Goal: Find specific page/section: Find specific page/section

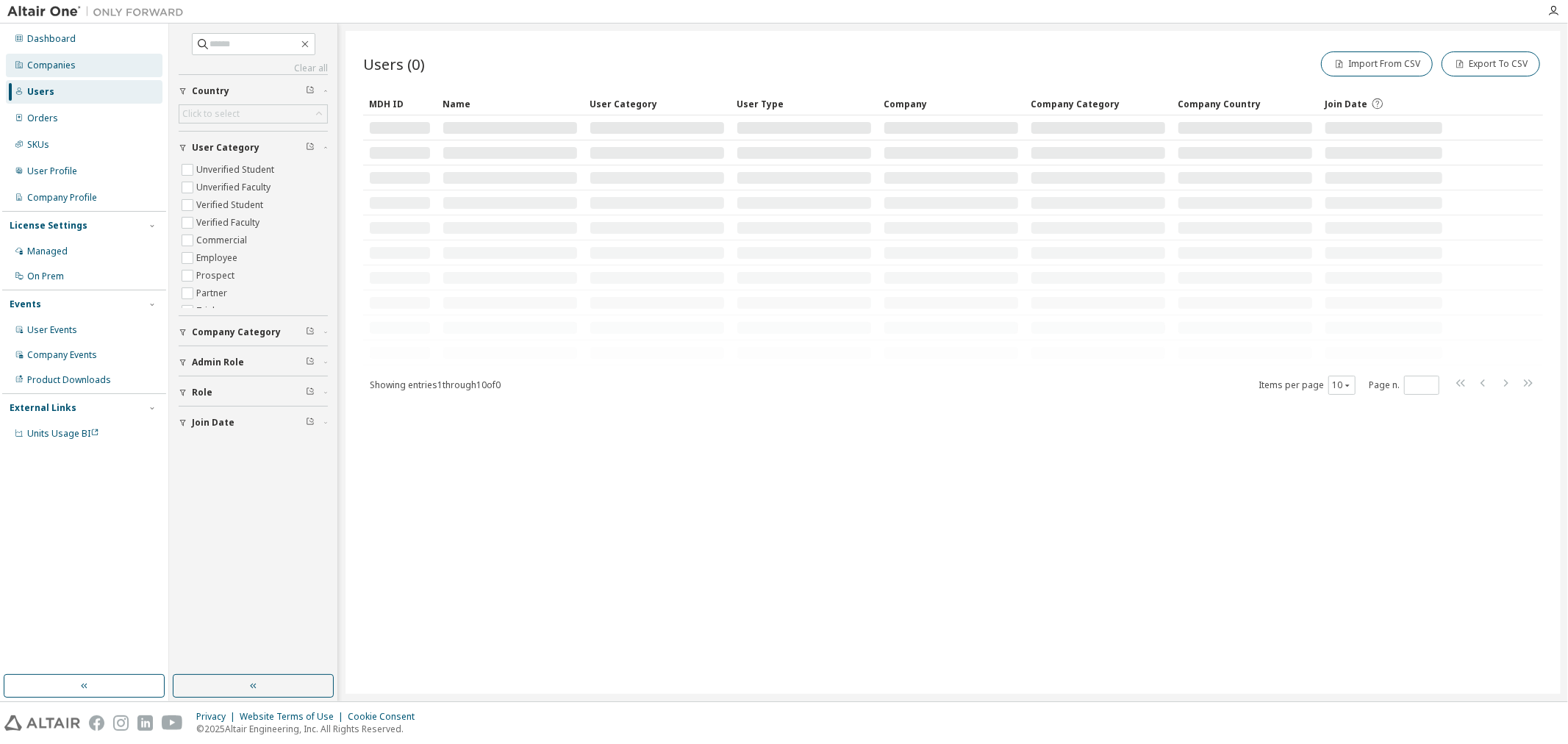
click at [72, 69] on div "Companies" at bounding box center [51, 66] width 48 height 11
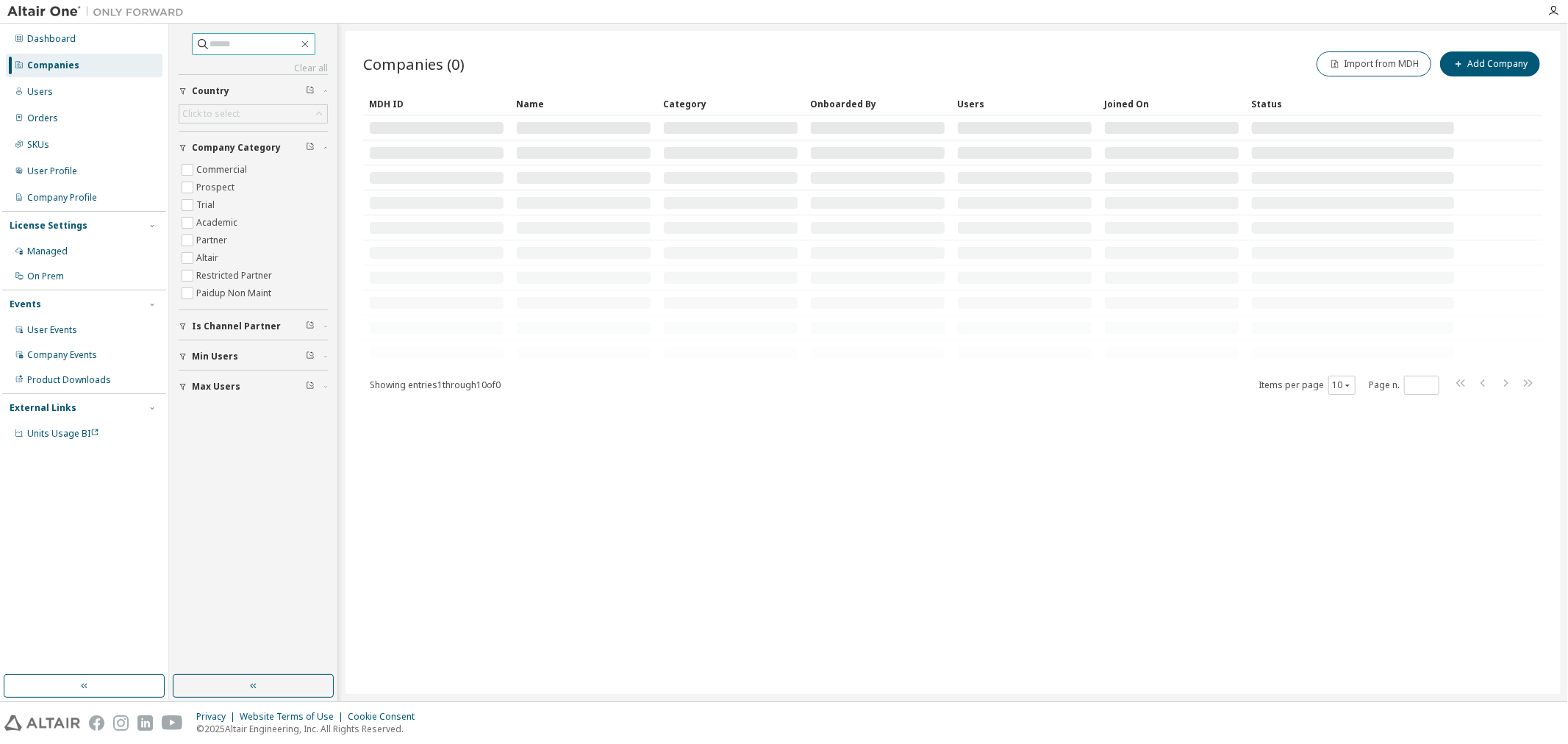
click at [240, 34] on span at bounding box center [253, 43] width 124 height 22
click at [233, 42] on input "text" at bounding box center [254, 44] width 89 height 15
type input "*****"
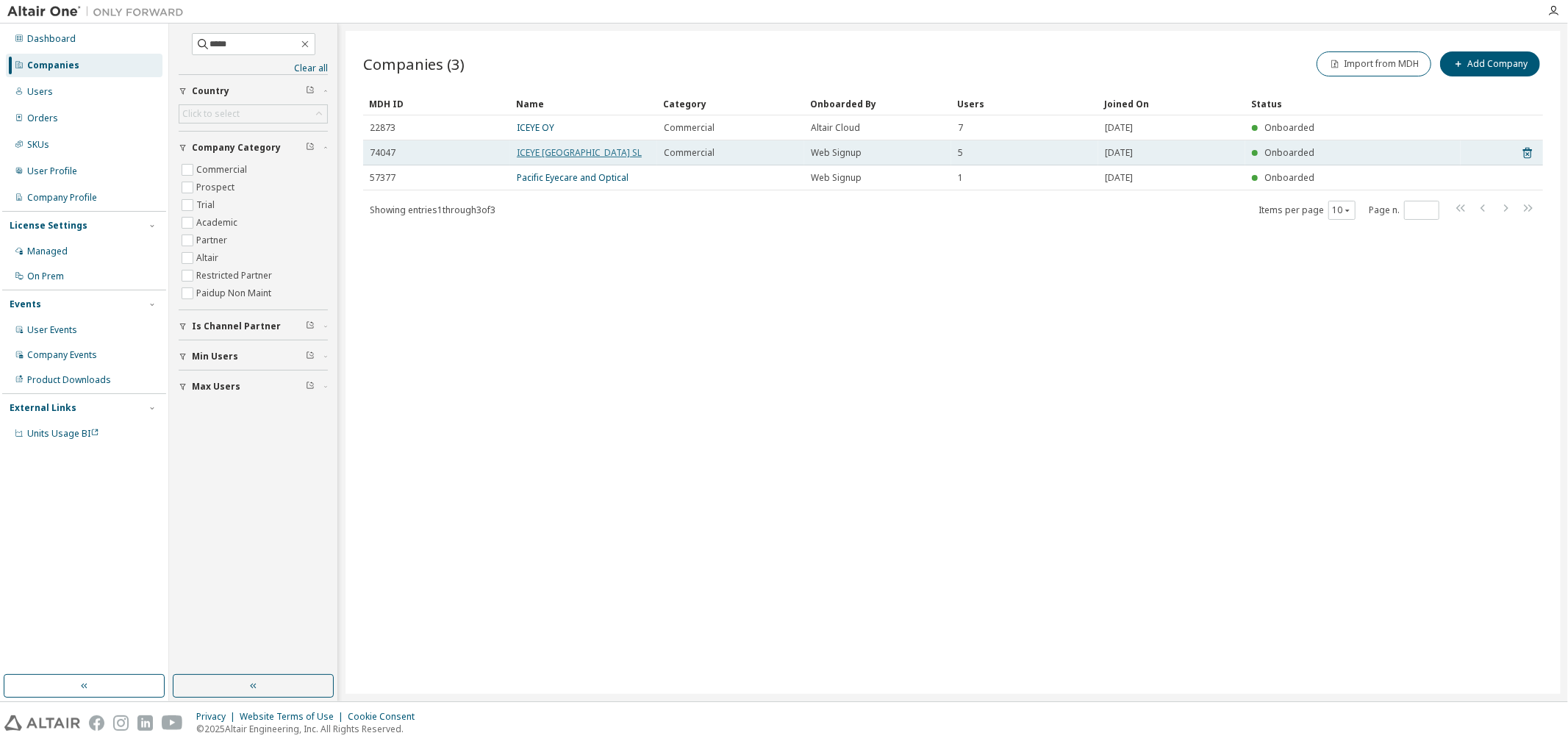
click at [535, 152] on link "ICEYE Spain SL" at bounding box center [579, 152] width 125 height 12
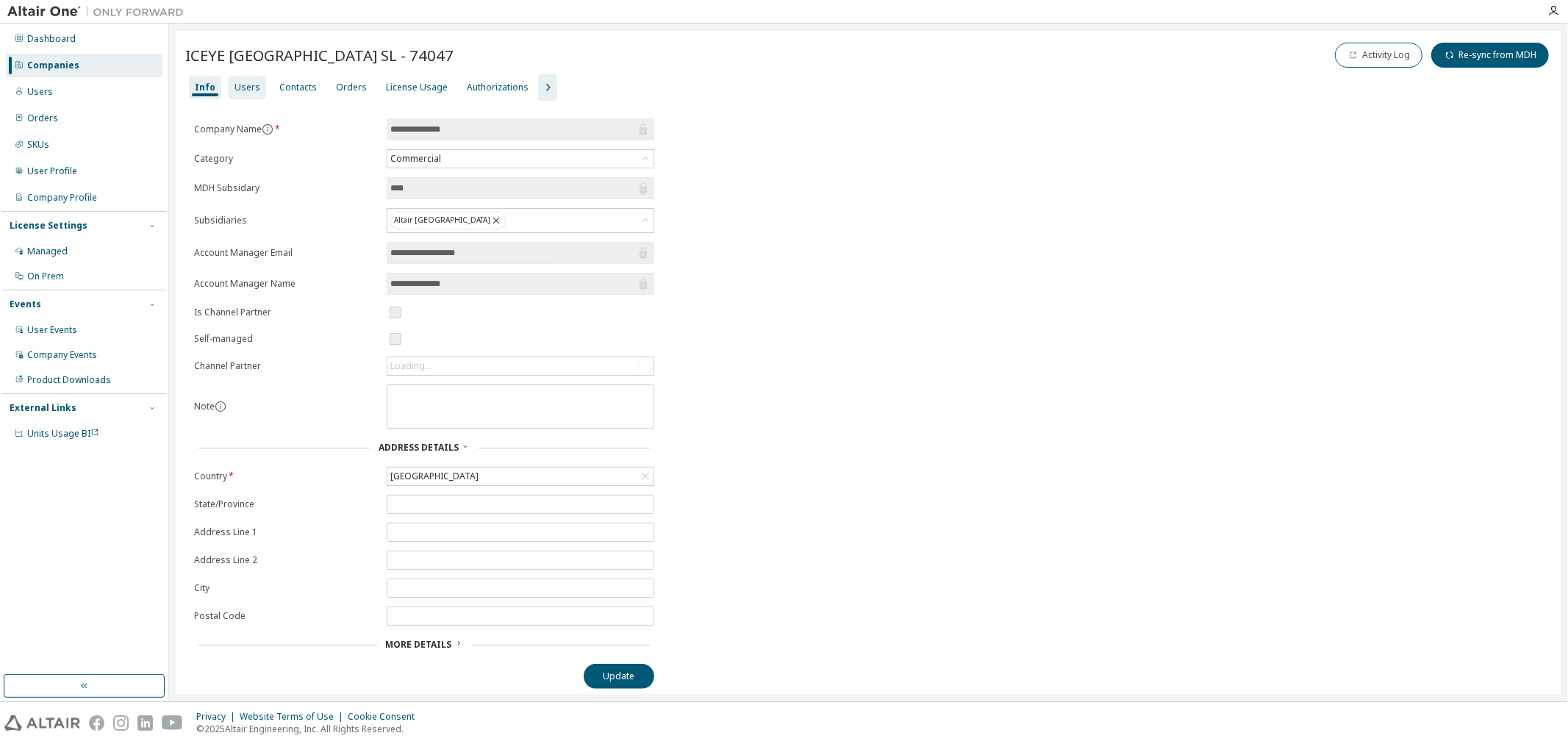
click at [241, 89] on div "Users" at bounding box center [247, 87] width 25 height 11
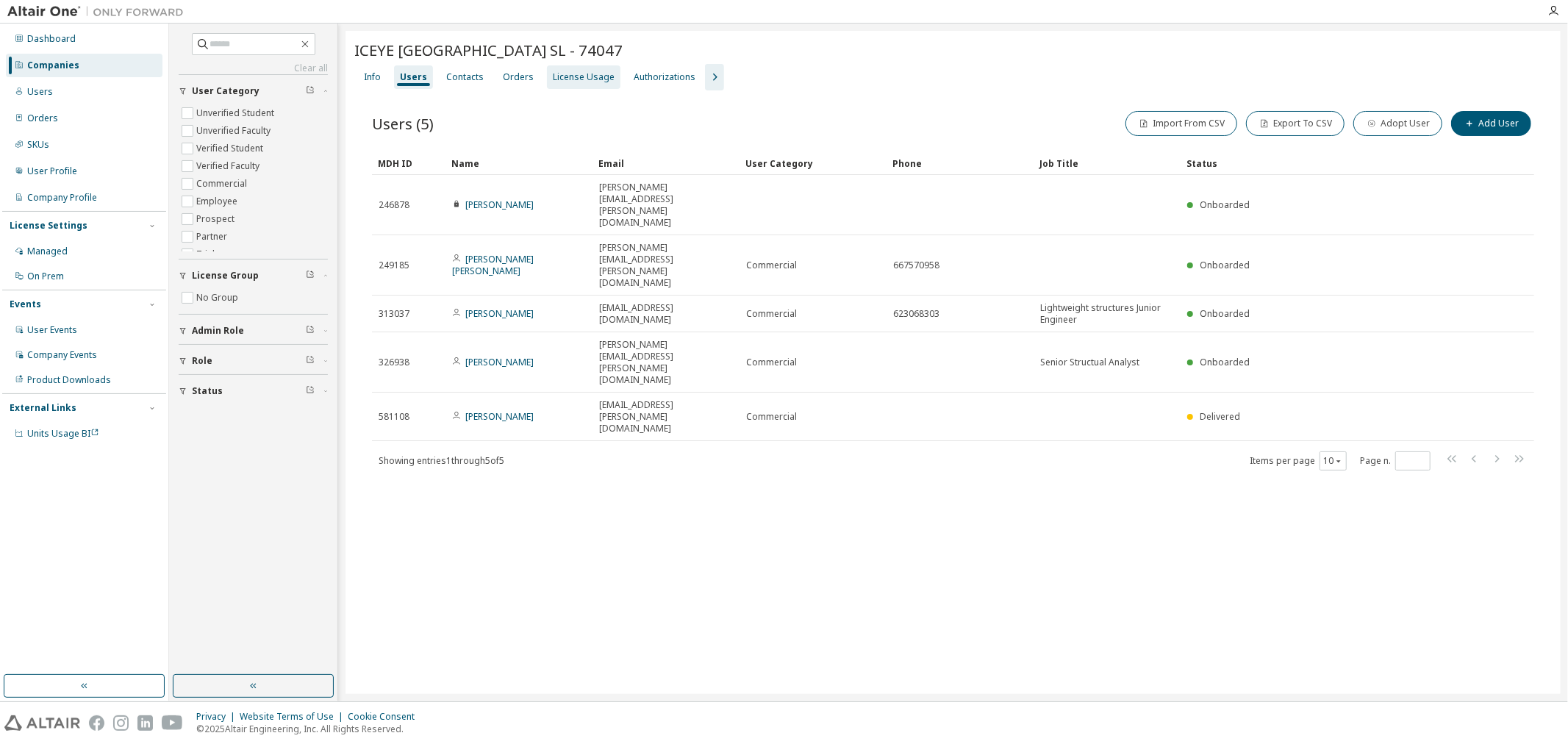
click at [563, 75] on div "License Usage" at bounding box center [583, 77] width 62 height 11
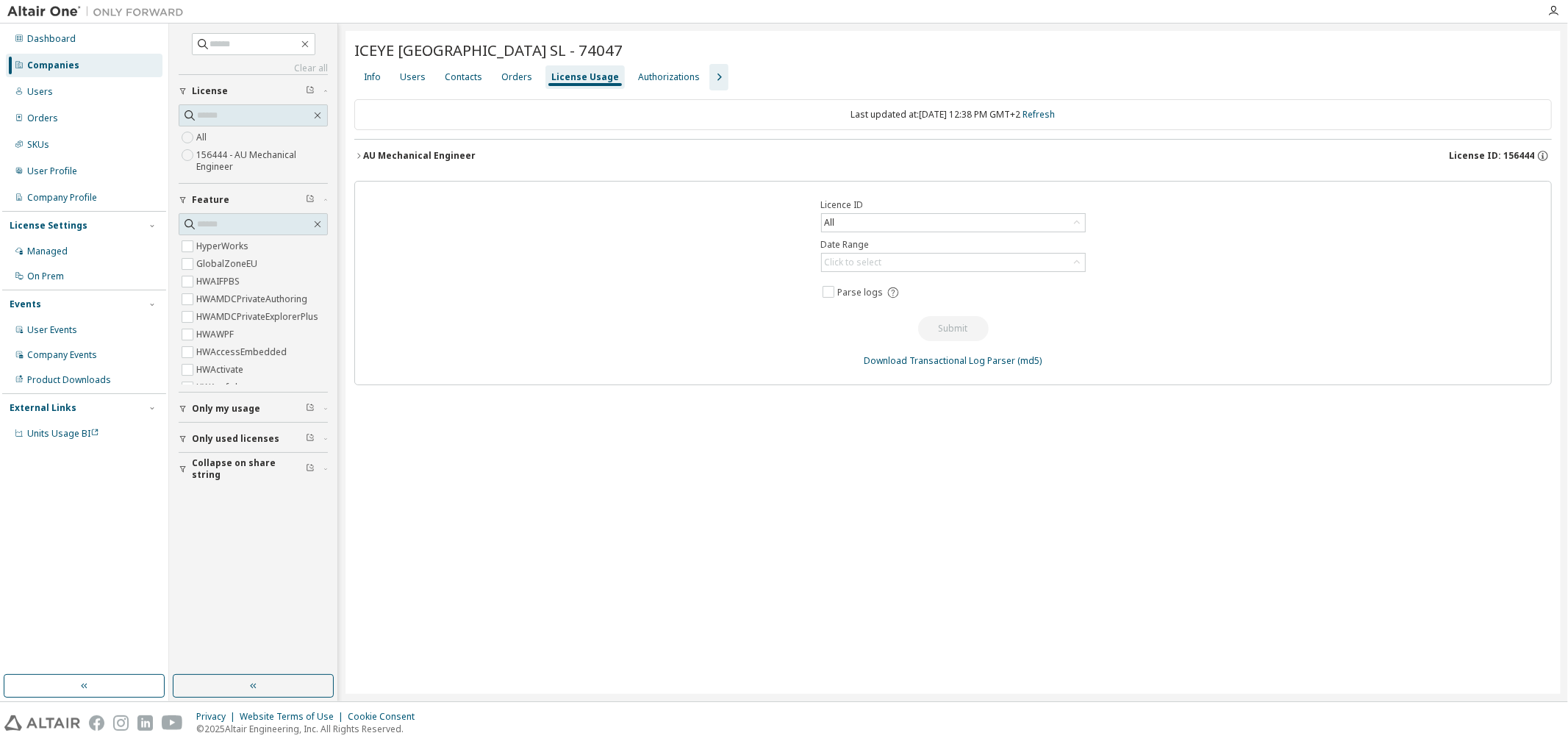
click at [381, 153] on div "AU Mechanical Engineer" at bounding box center [419, 156] width 112 height 11
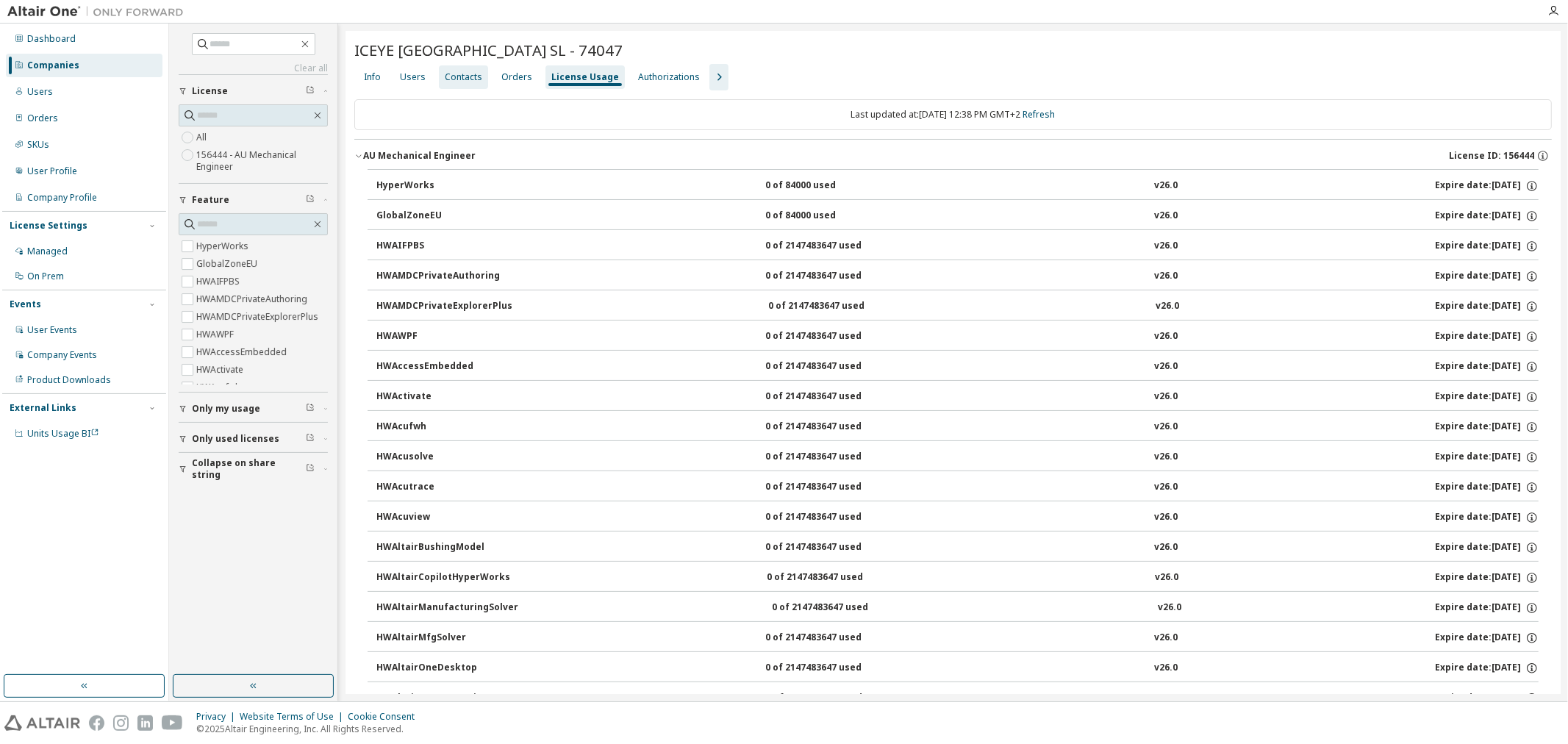
click at [458, 75] on div "Contacts" at bounding box center [463, 77] width 38 height 11
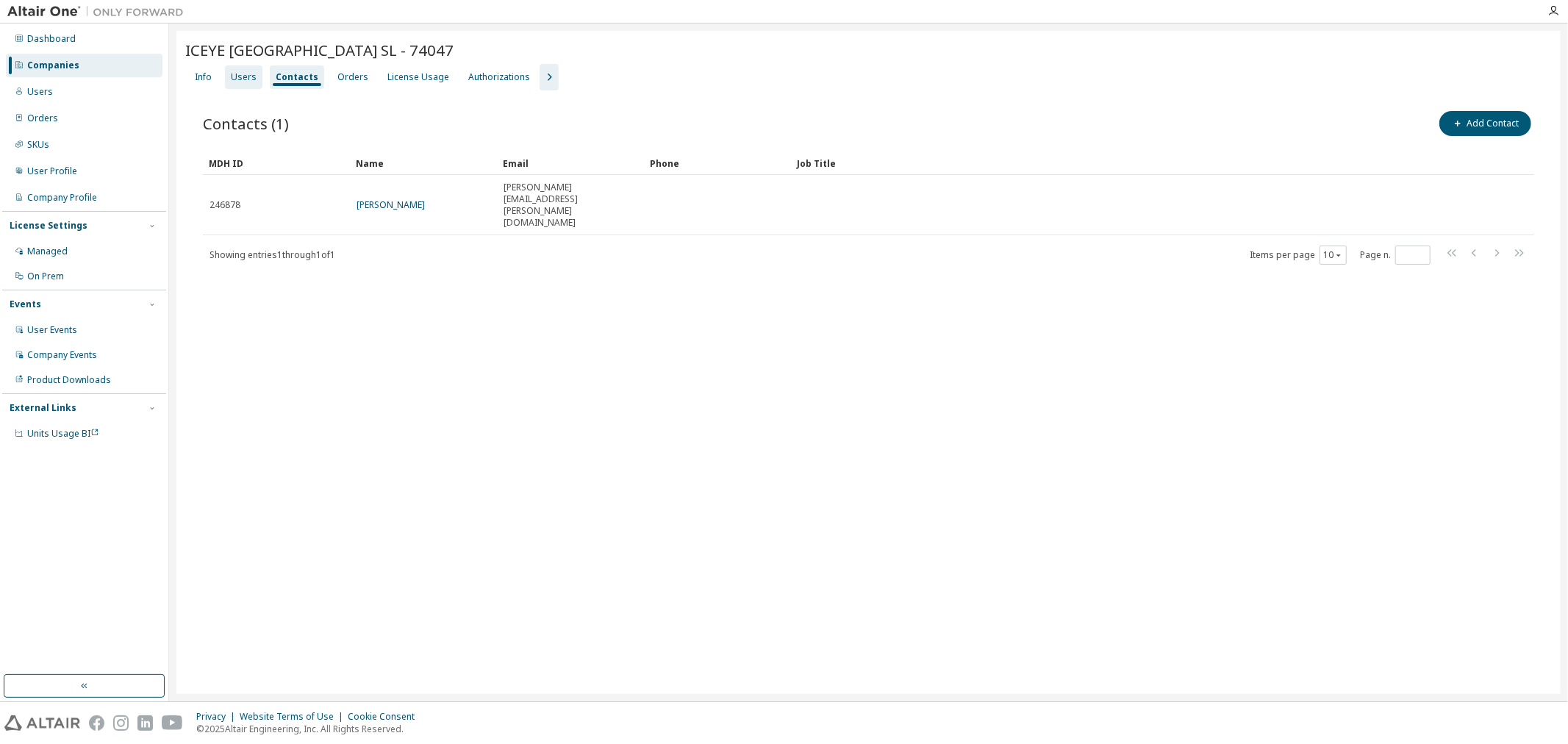
click at [239, 75] on div "Users" at bounding box center [243, 77] width 25 height 11
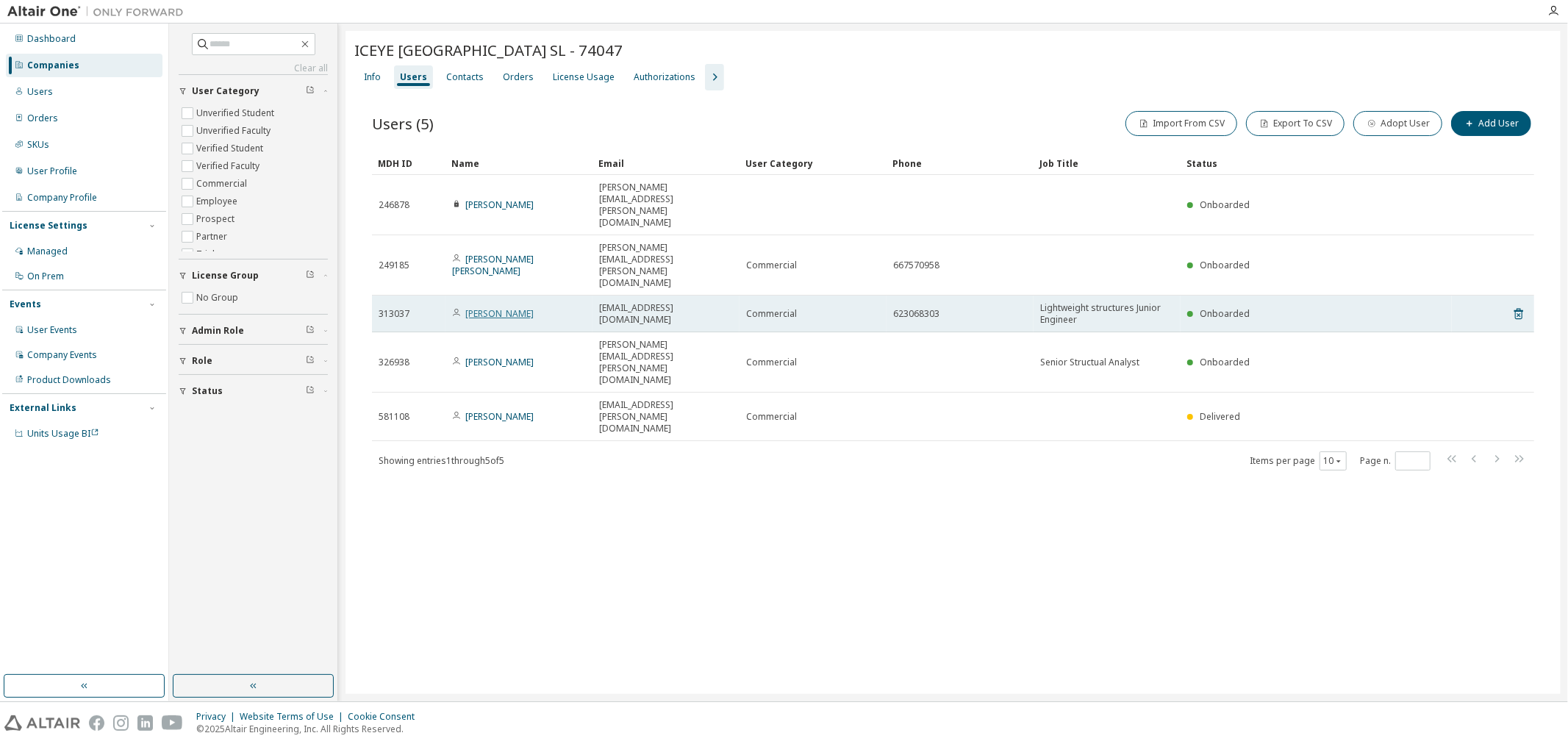
click at [490, 308] on link "Marcos Leon" at bounding box center [499, 313] width 68 height 12
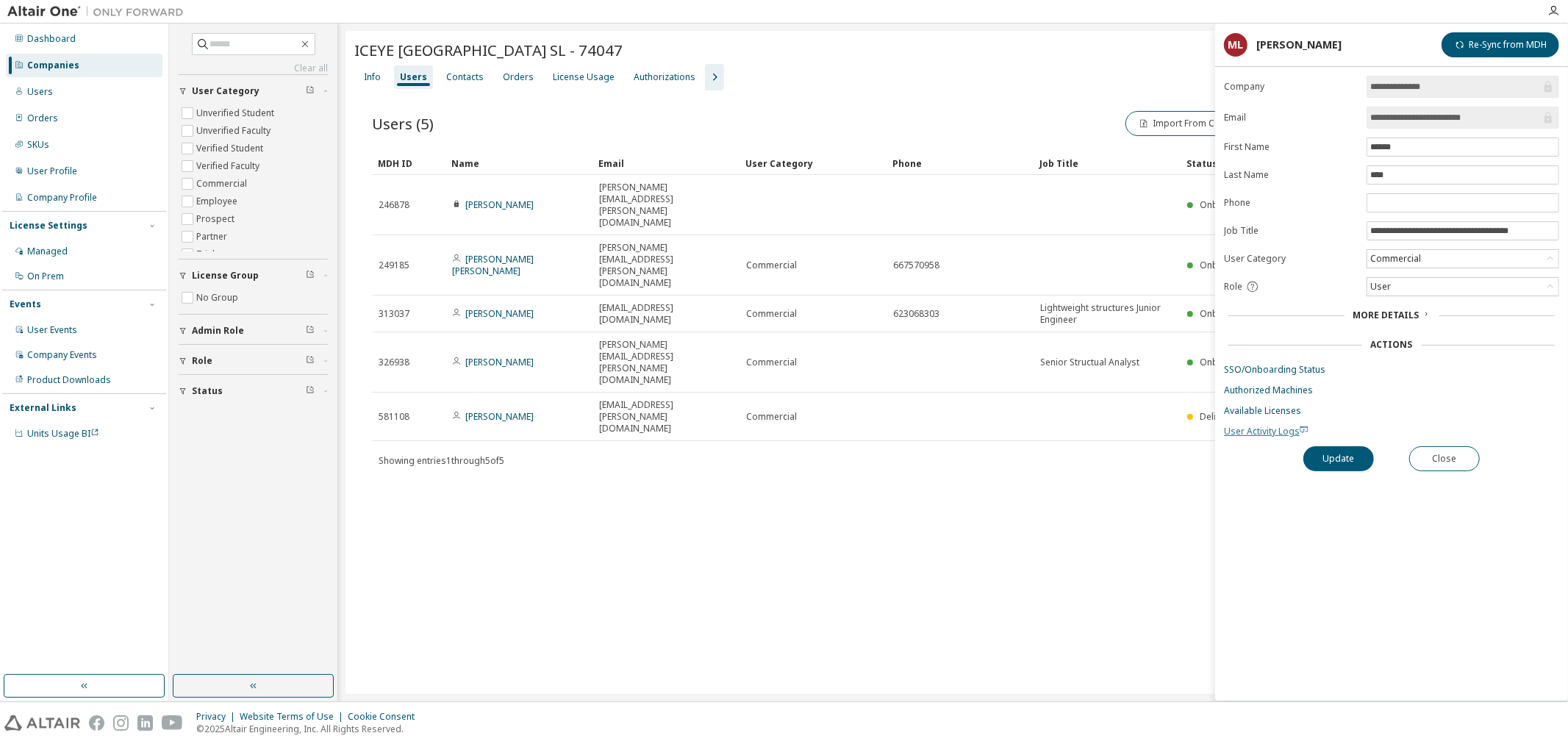
click at [1279, 434] on span "User Activity Logs" at bounding box center [1265, 431] width 84 height 12
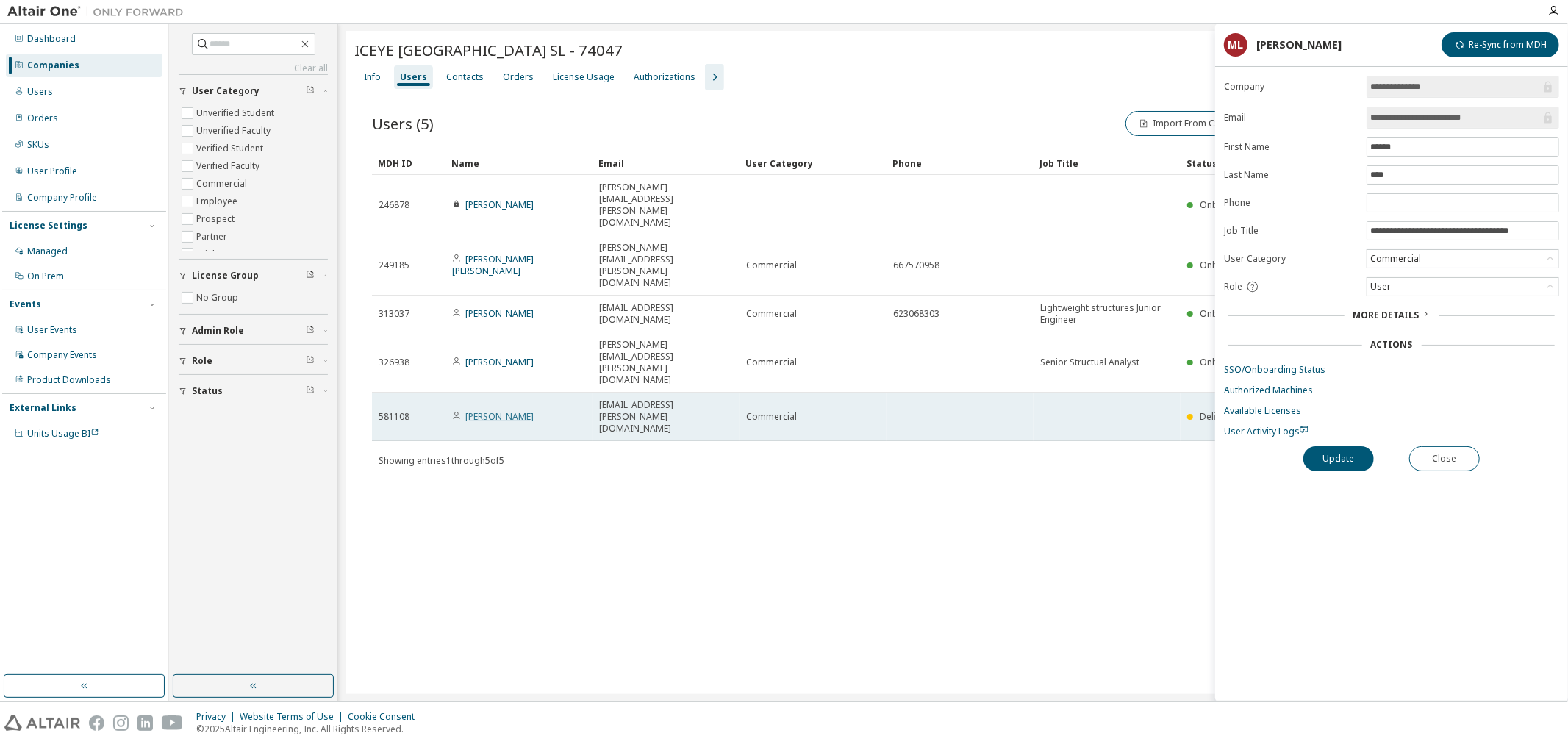
click at [506, 410] on link "Marcos Benveniste" at bounding box center [499, 416] width 68 height 12
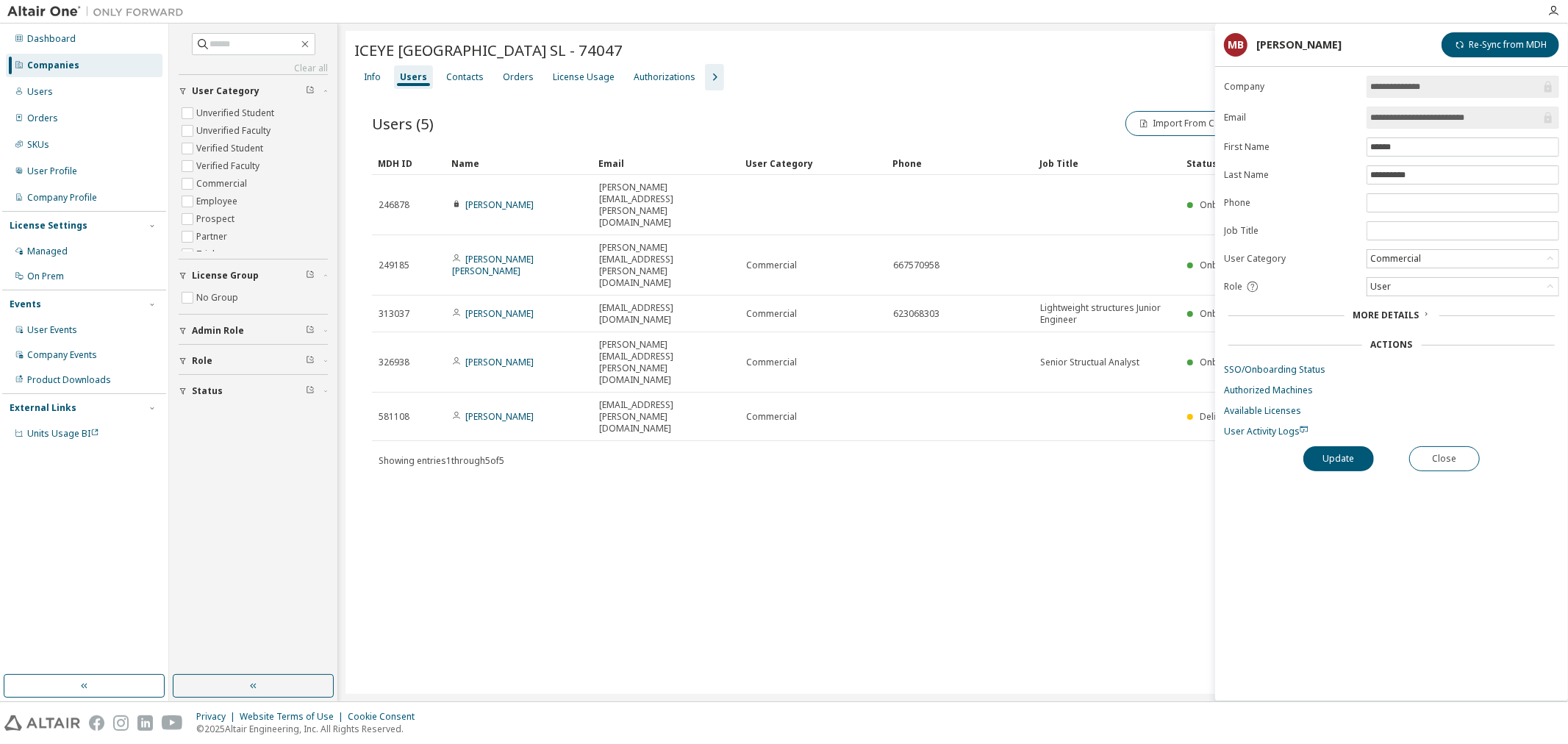
click at [1032, 408] on div "ICEYE Spain SL - 74047 Clear Load Save Save As Field Operator Value Select filt…" at bounding box center [953, 363] width 1215 height 663
click at [1454, 459] on button "Close" at bounding box center [1444, 459] width 71 height 25
